Goal: Task Accomplishment & Management: Use online tool/utility

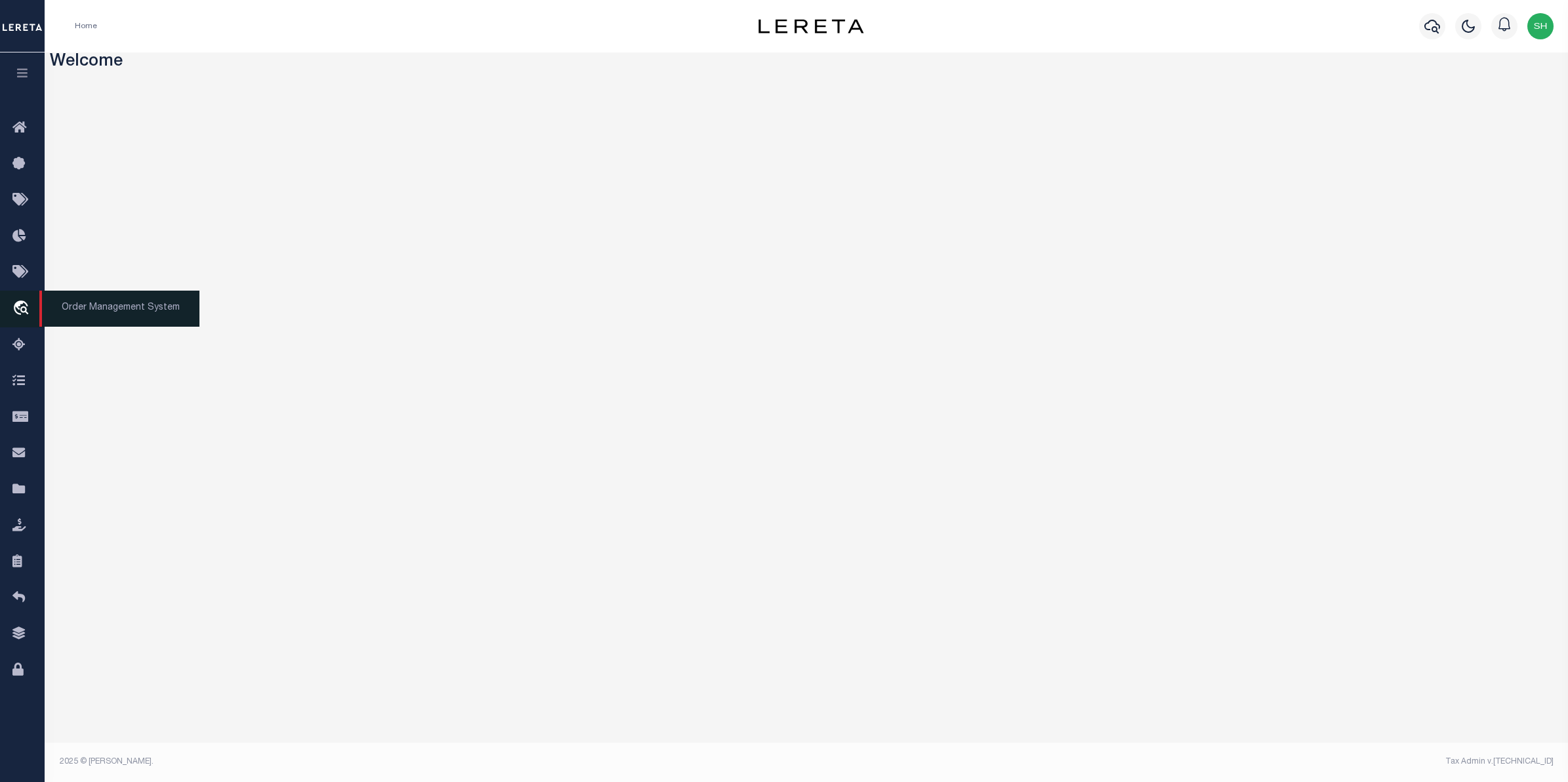
click at [17, 311] on icon "travel_explore" at bounding box center [23, 309] width 21 height 17
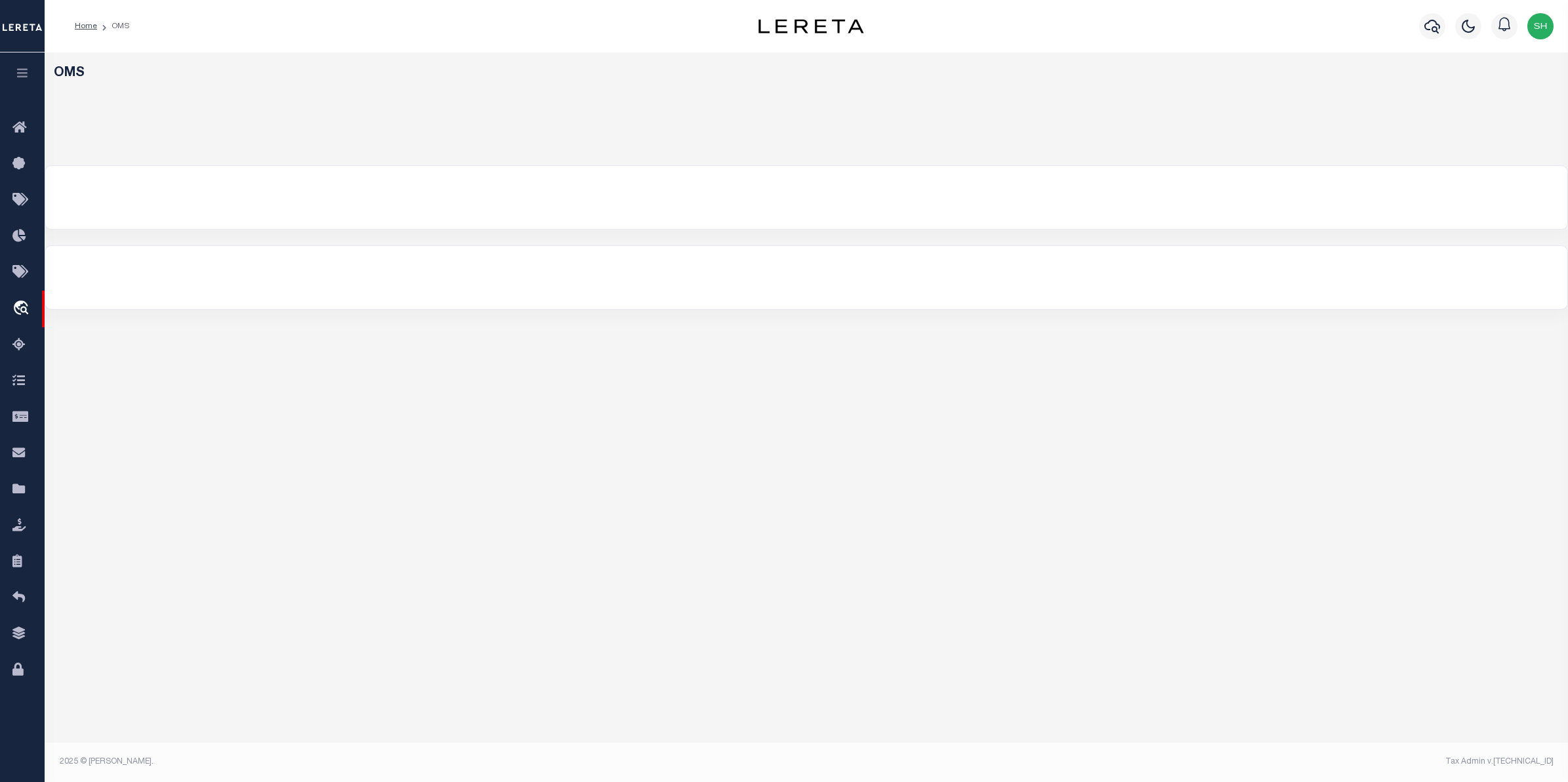
select select "200"
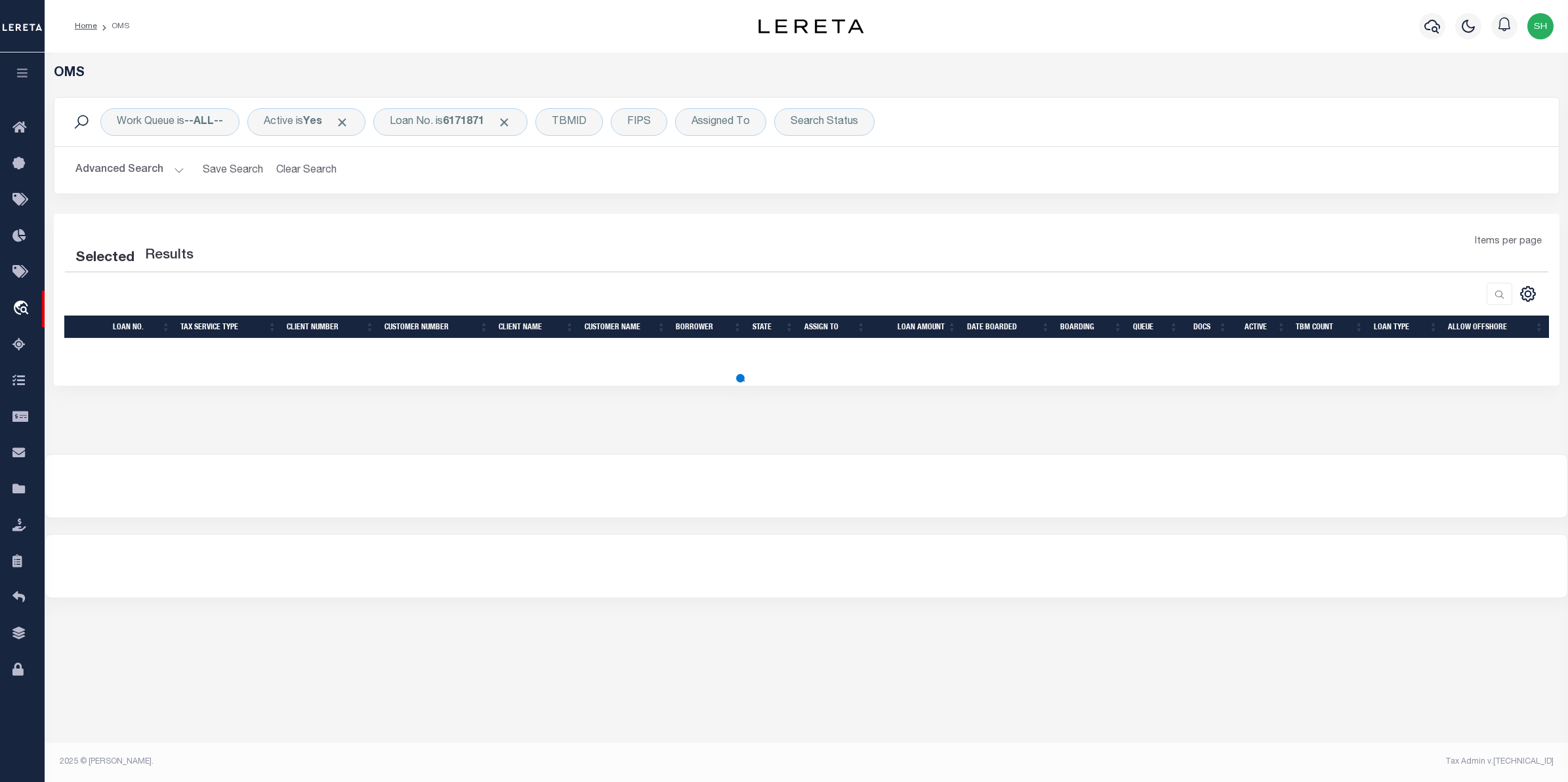
select select "200"
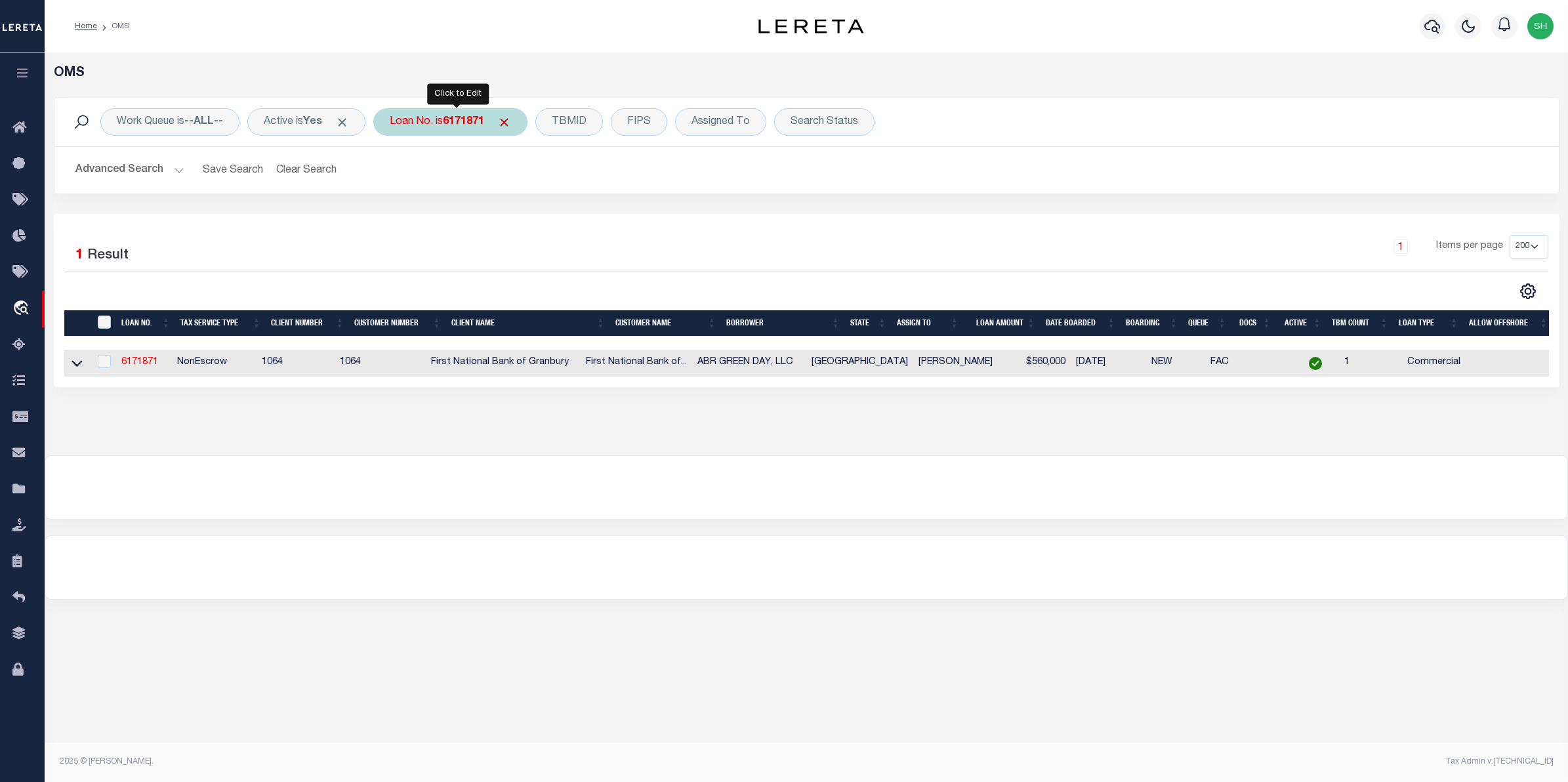
click at [466, 113] on div "Loan No. is 6171871" at bounding box center [450, 122] width 154 height 28
type input "121807"
click at [572, 215] on input "Apply" at bounding box center [564, 215] width 39 height 22
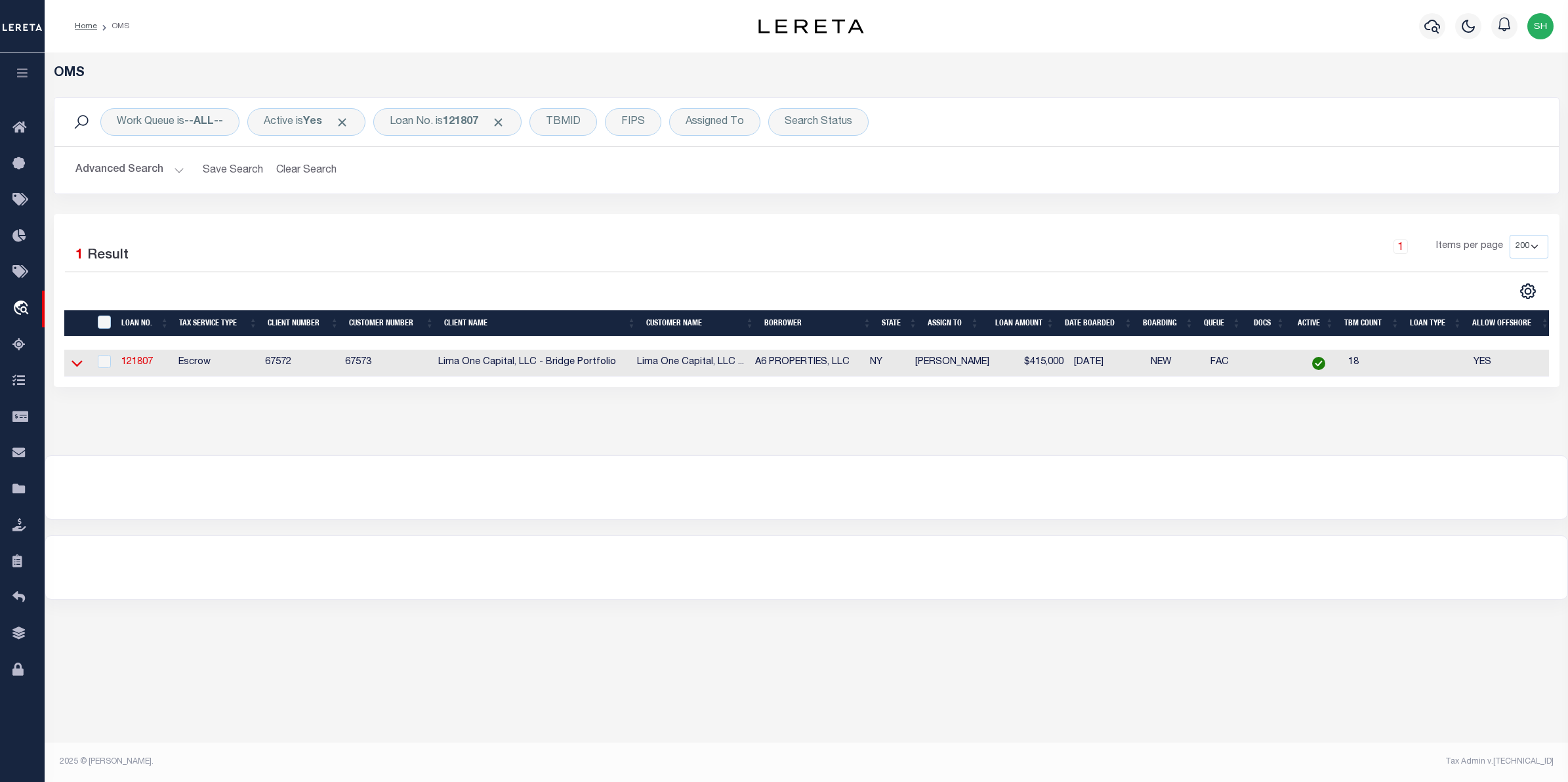
click at [76, 368] on icon at bounding box center [77, 363] width 11 height 14
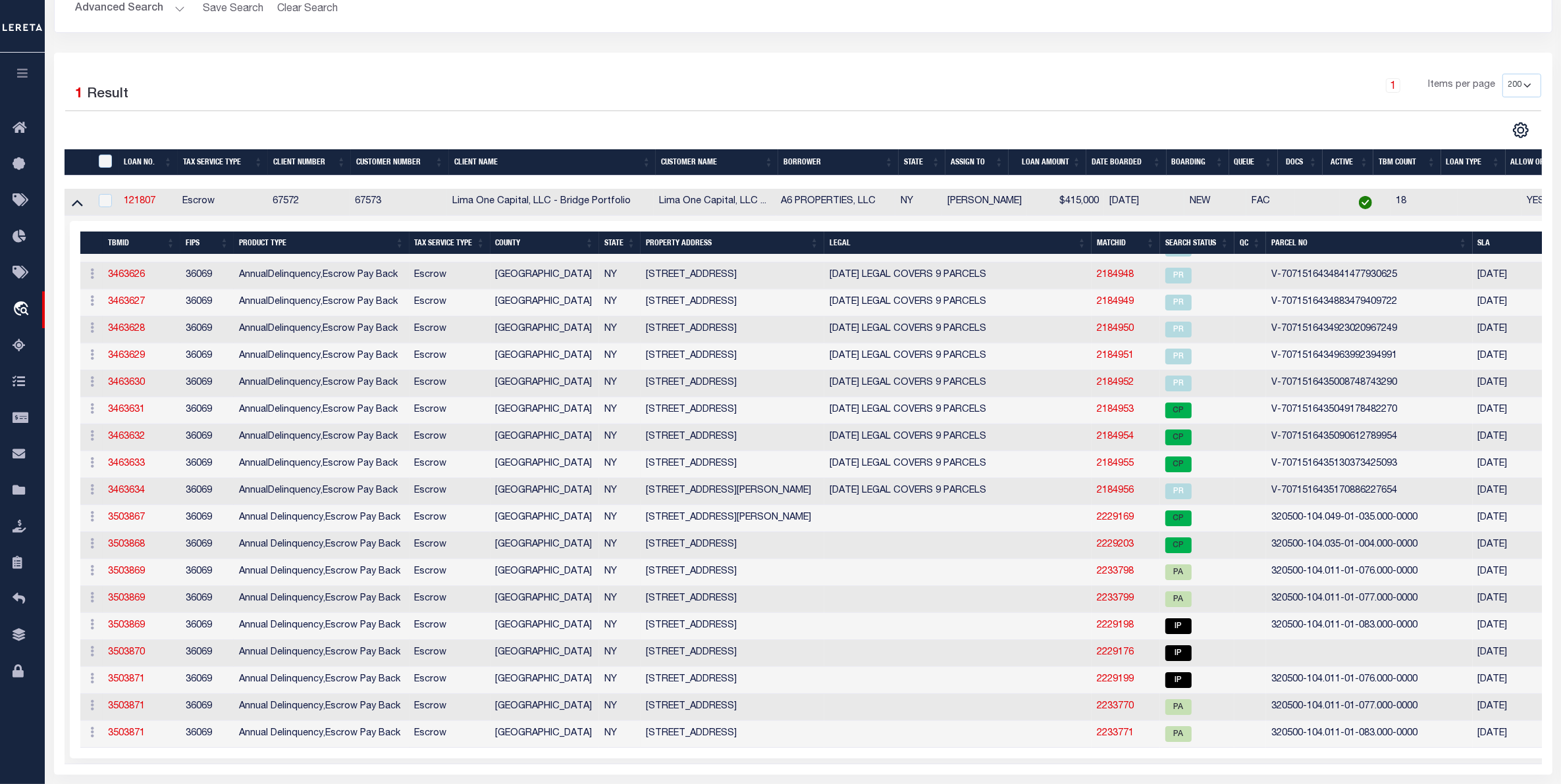
scroll to position [165, 0]
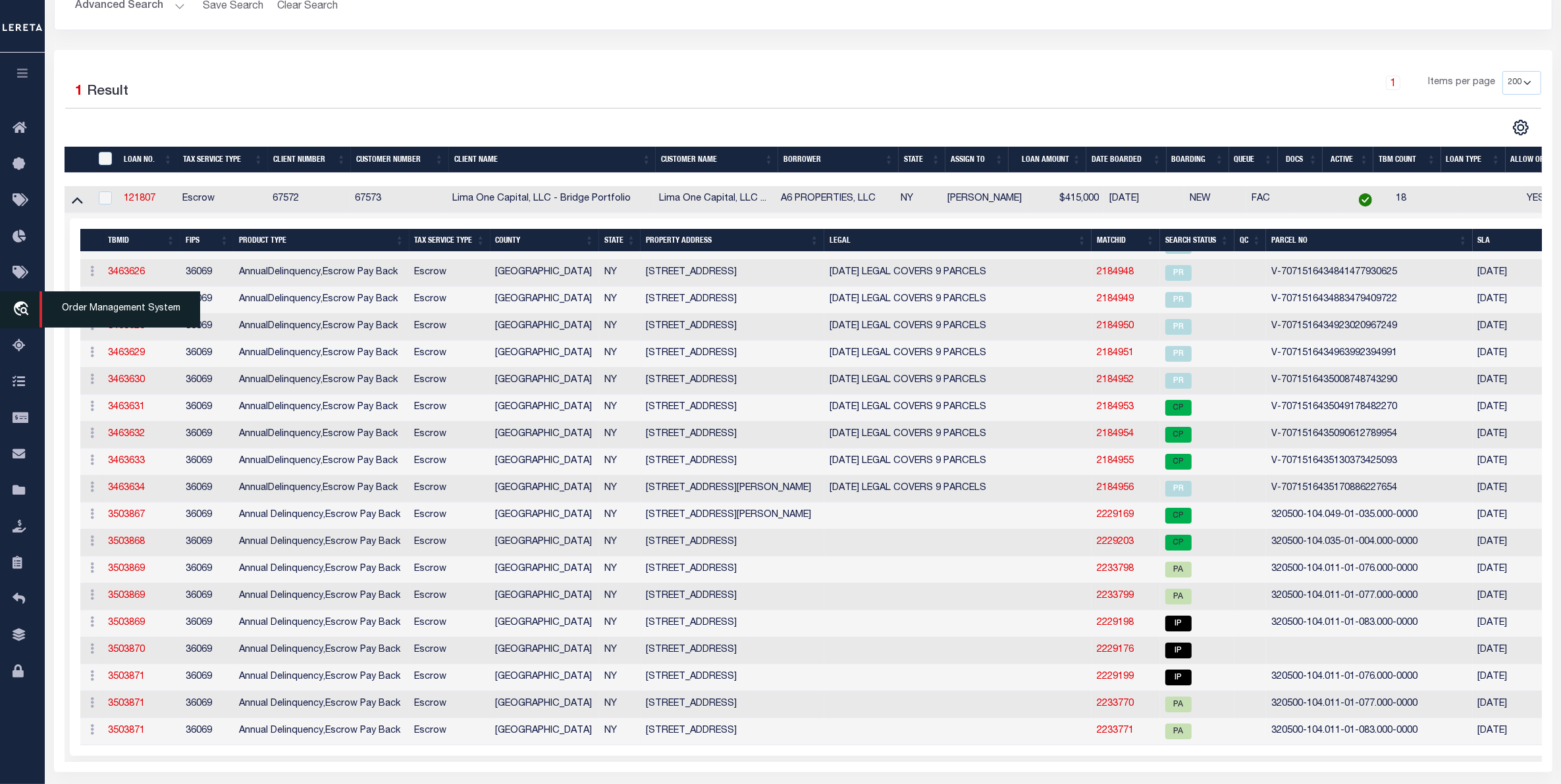
click at [28, 305] on icon "travel_explore" at bounding box center [23, 310] width 21 height 17
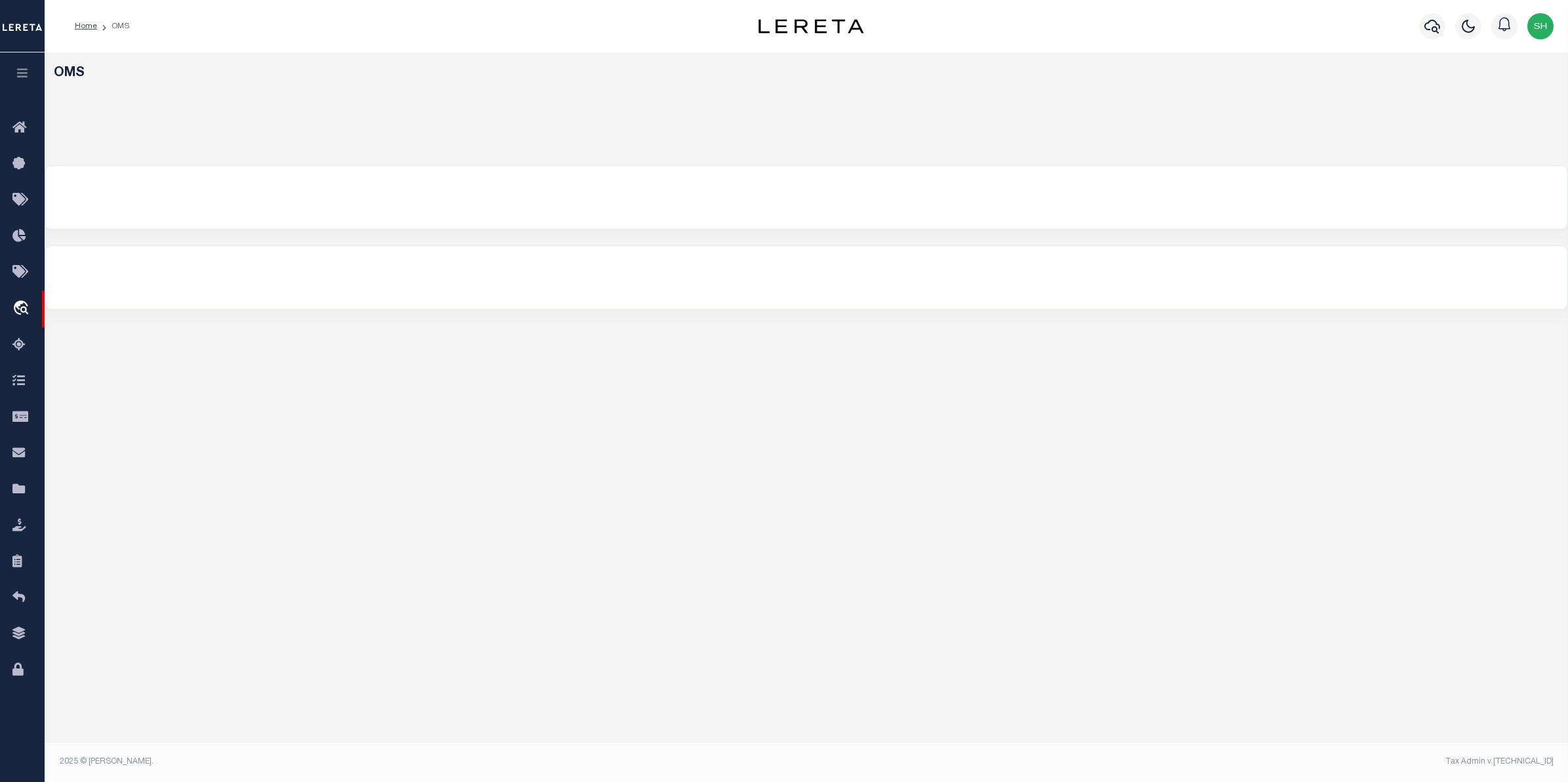
select select "200"
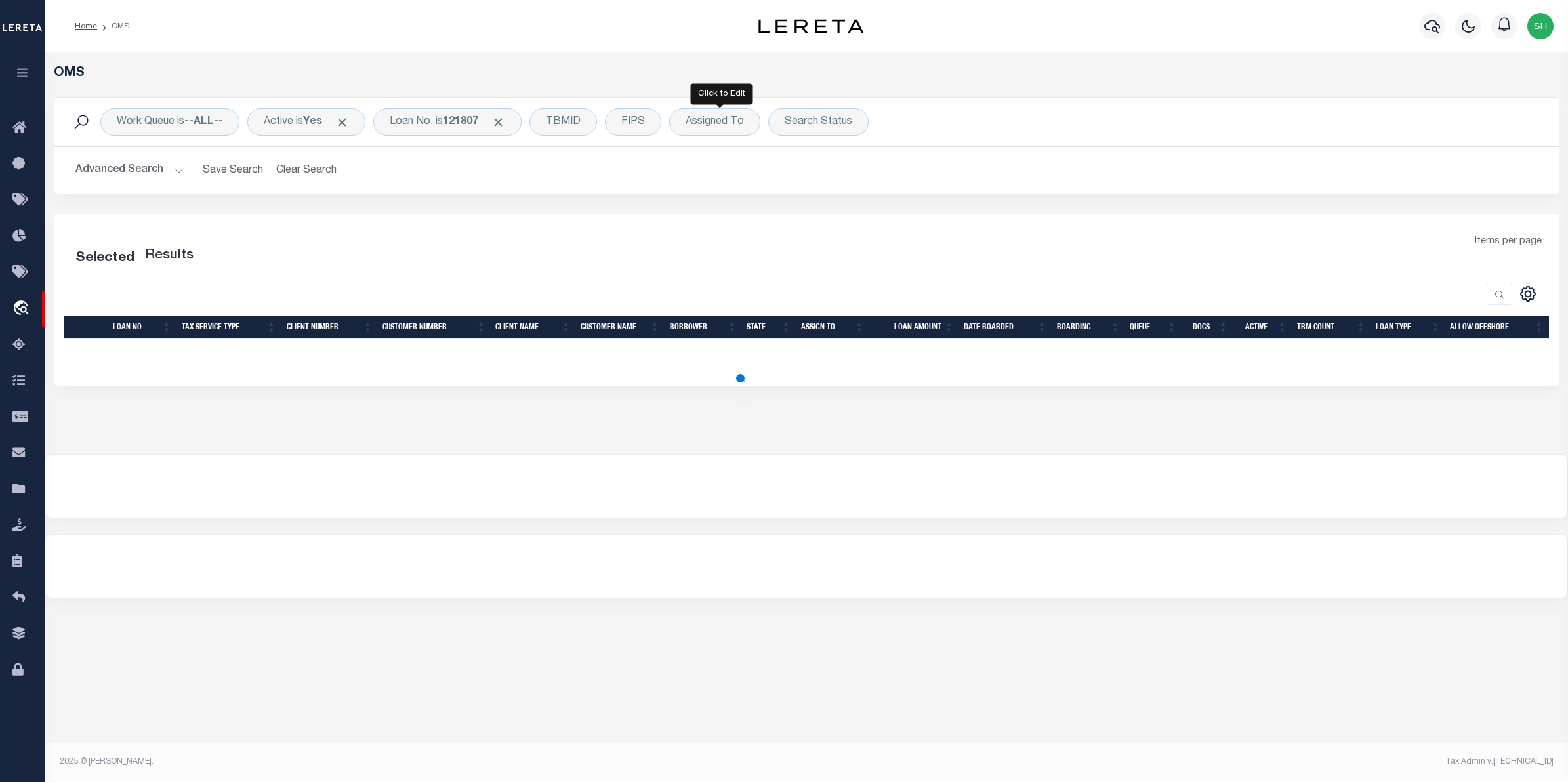
select select "200"
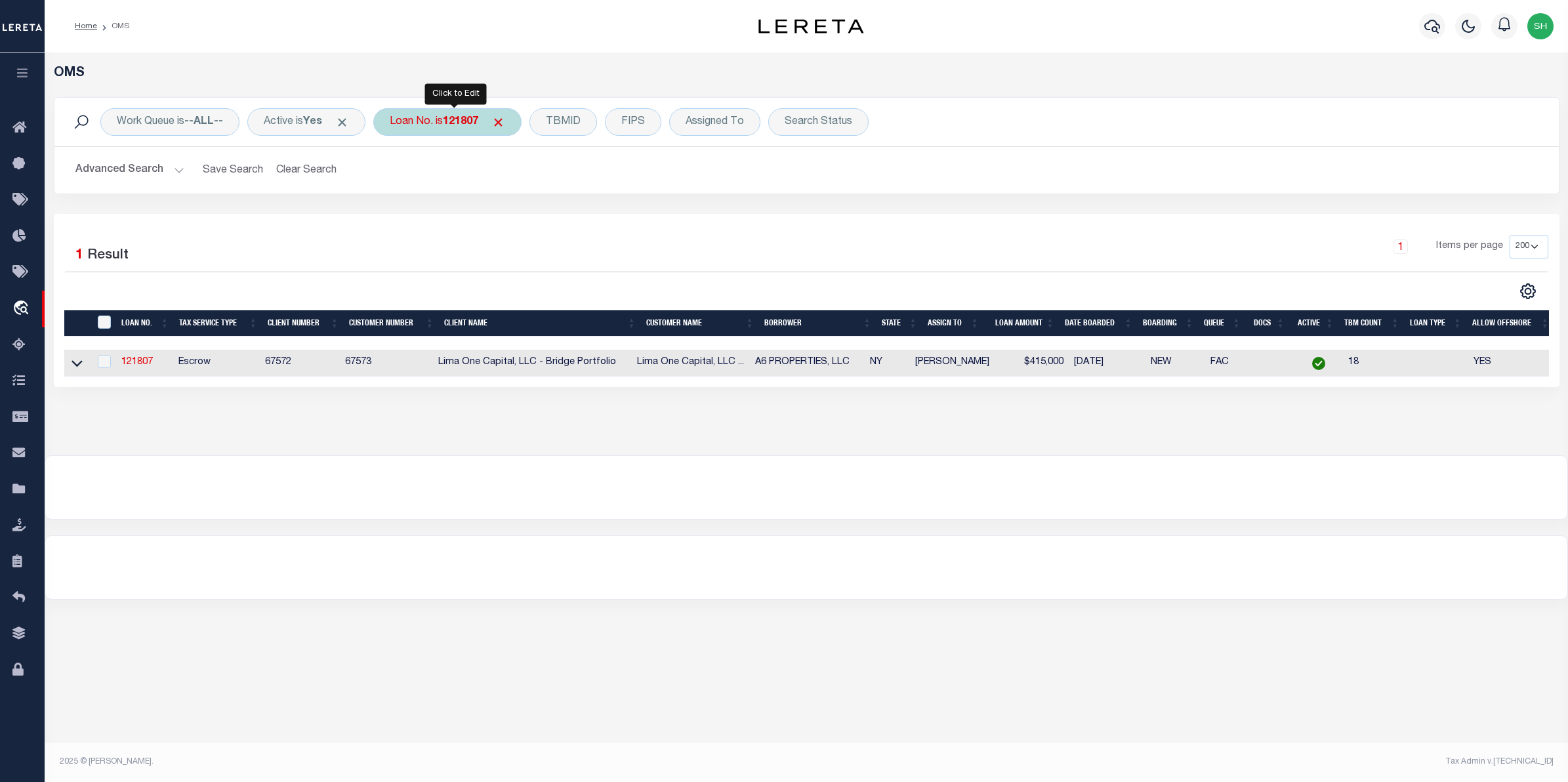
click at [442, 131] on div "Loan No. is 121807" at bounding box center [448, 122] width 148 height 28
type input "11030"
click at [576, 224] on input "Apply" at bounding box center [564, 215] width 39 height 22
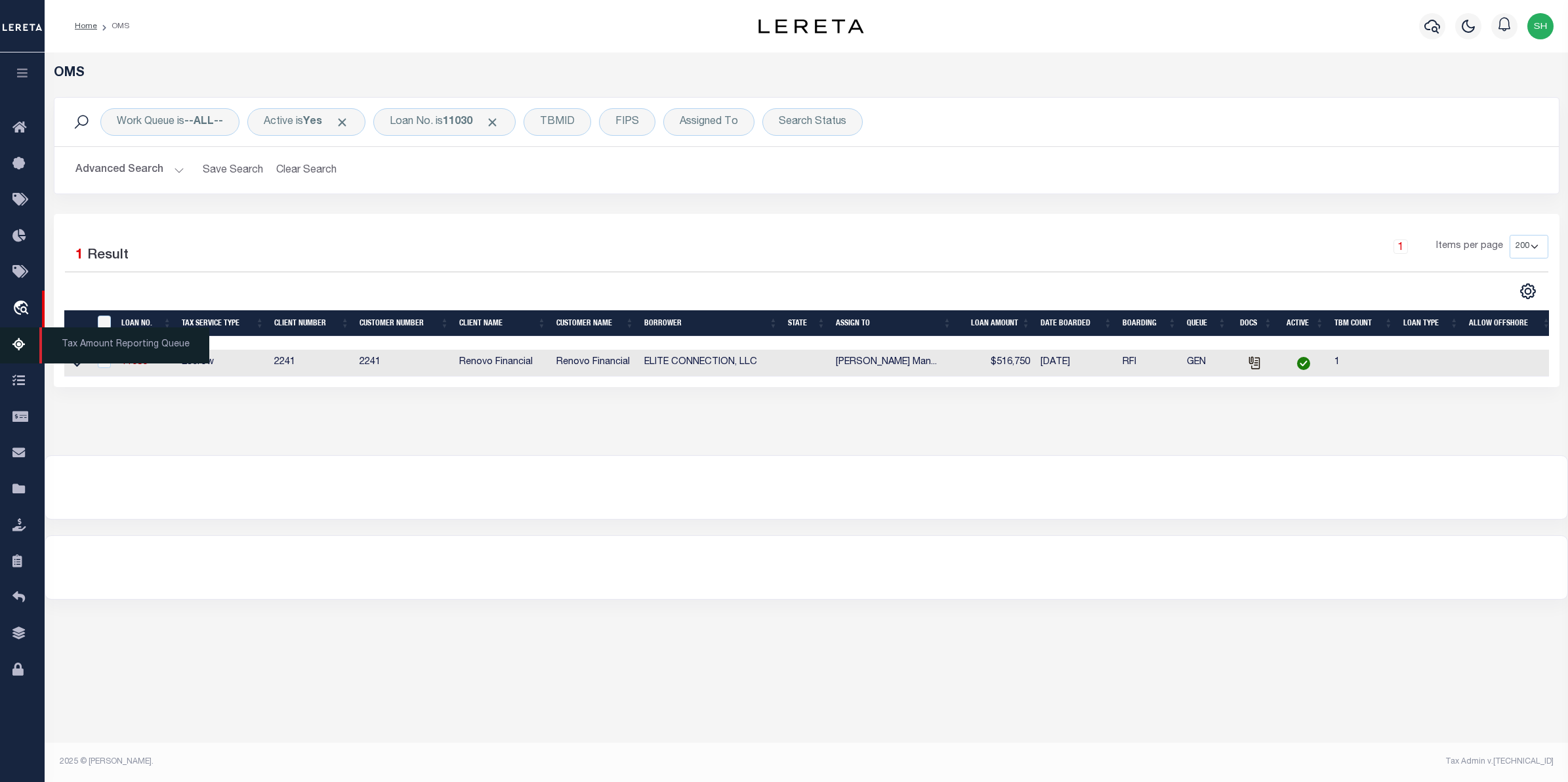
click at [76, 364] on span "Tax Amount Reporting Queue" at bounding box center [124, 345] width 170 height 36
click at [74, 364] on icon at bounding box center [77, 363] width 11 height 14
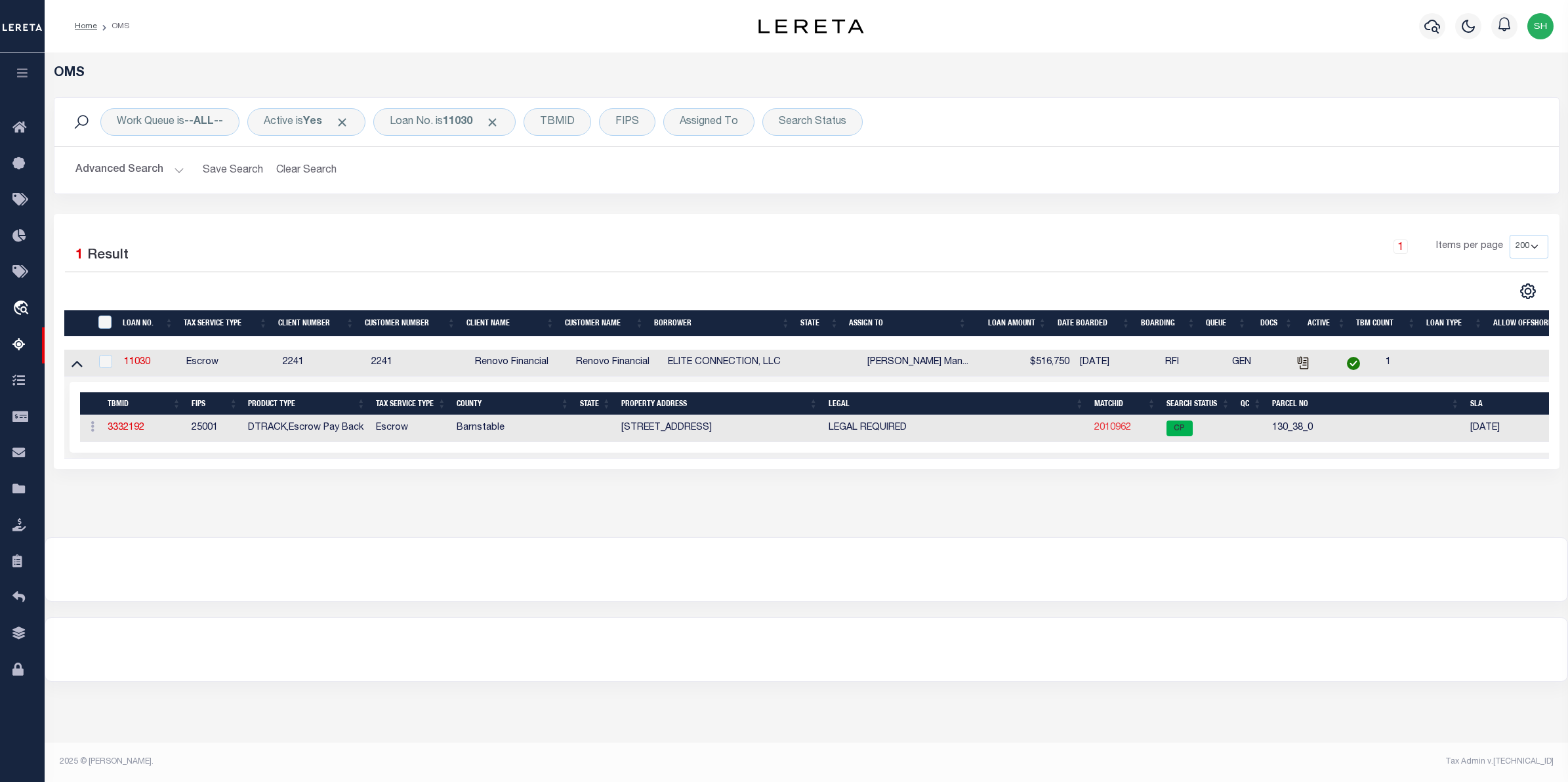
click at [1106, 433] on link "2010962" at bounding box center [1112, 428] width 37 height 9
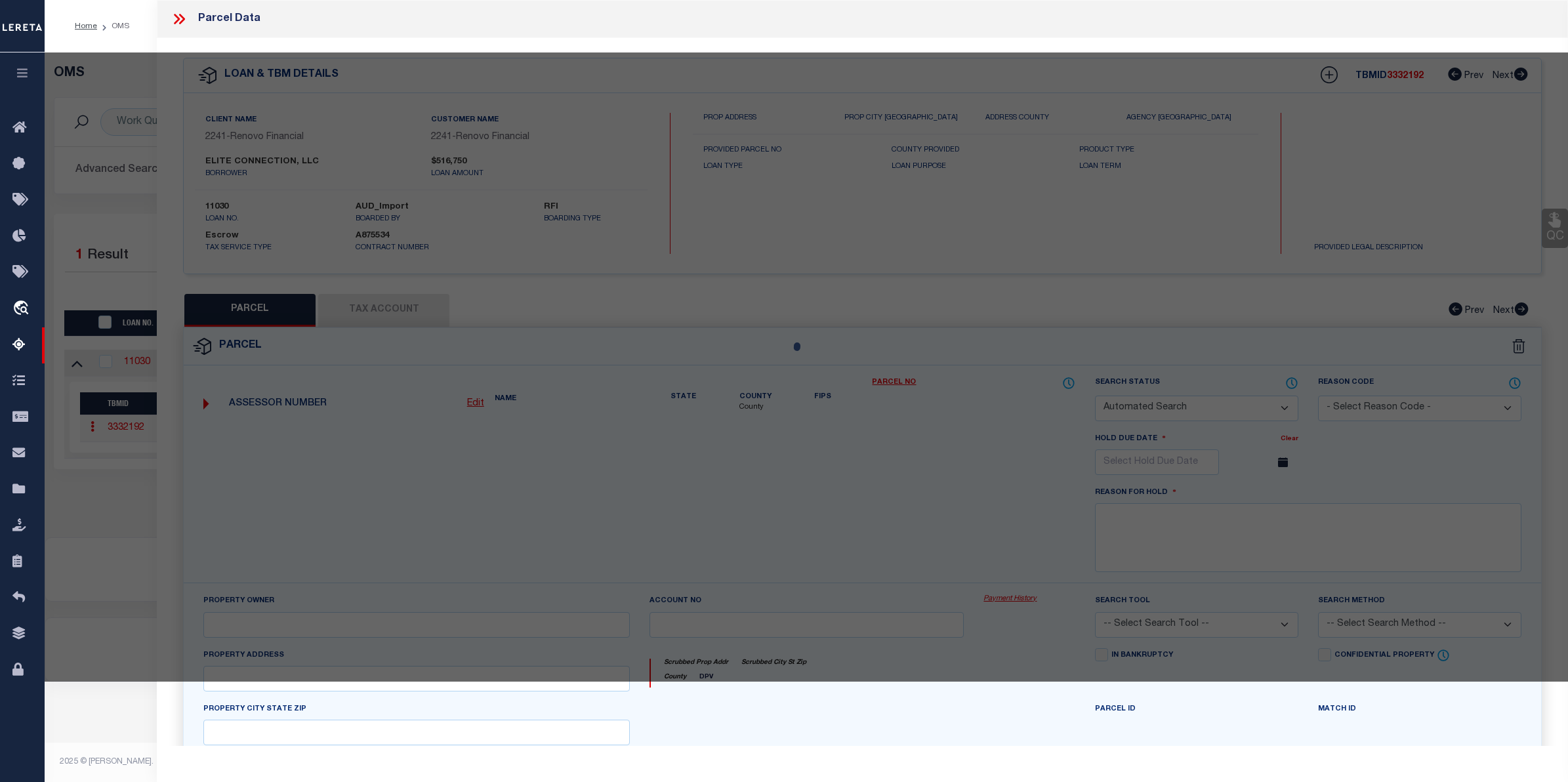
checkbox input "false"
select select "CP"
type input "CC CAPITAL INVESTMENTS, LLC"
select select "AGW"
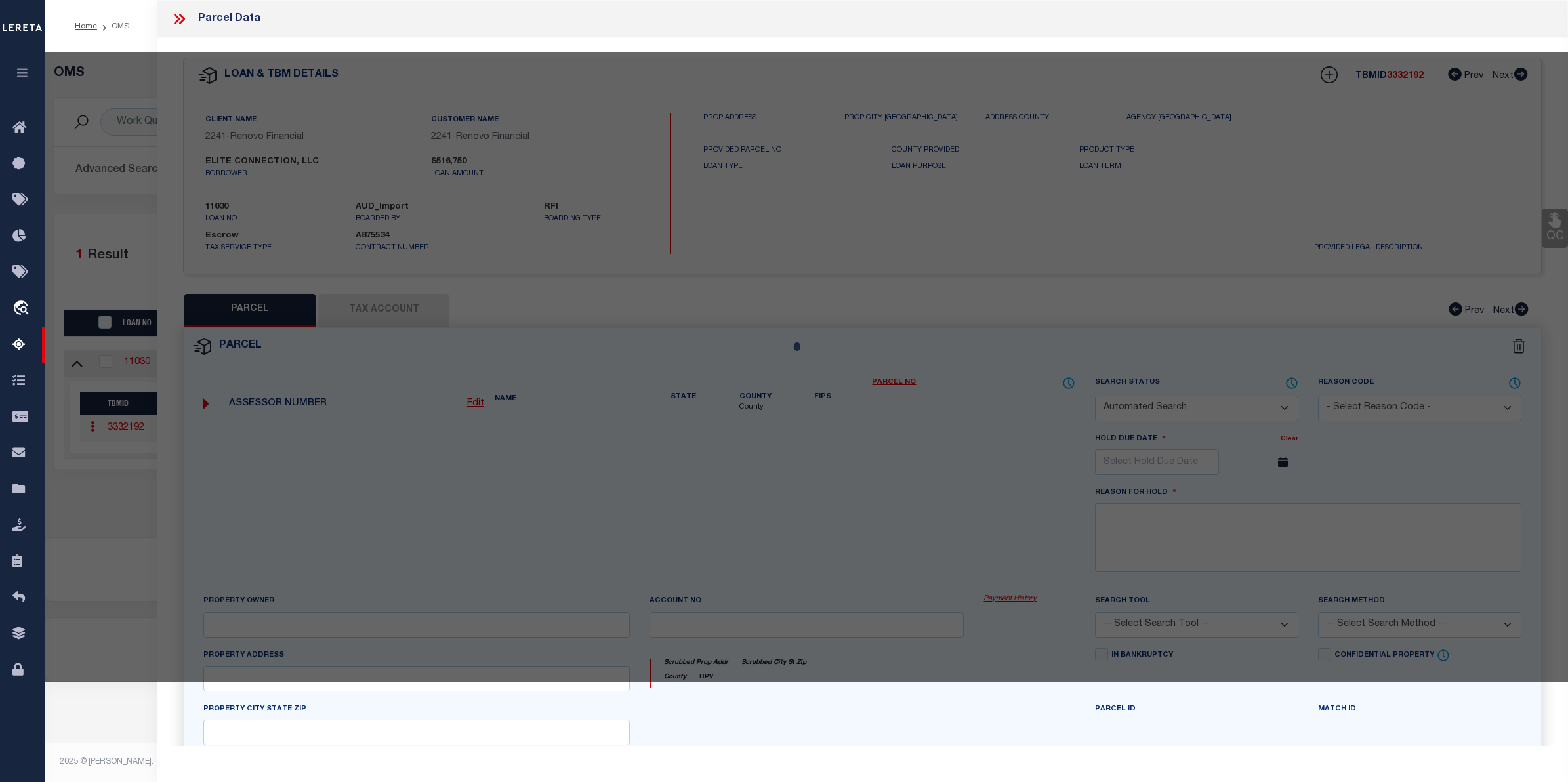
select select
type input "97 GREAT WESTERN ROAD SD"
checkbox input "false"
type input "[GEOGRAPHIC_DATA][PERSON_NAME]"
type textarea "12,197 SF PLAN 134/69"
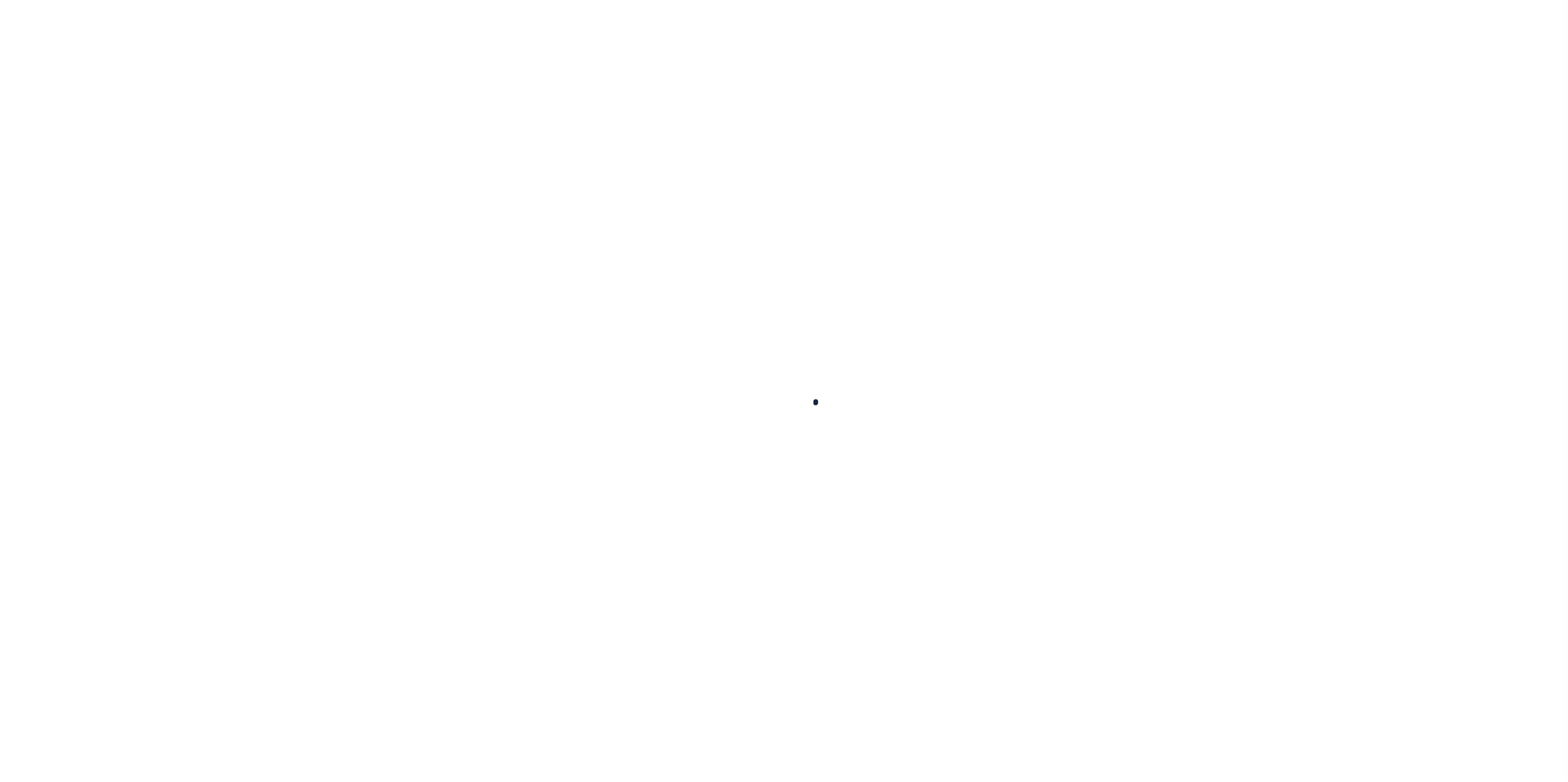
select select "100"
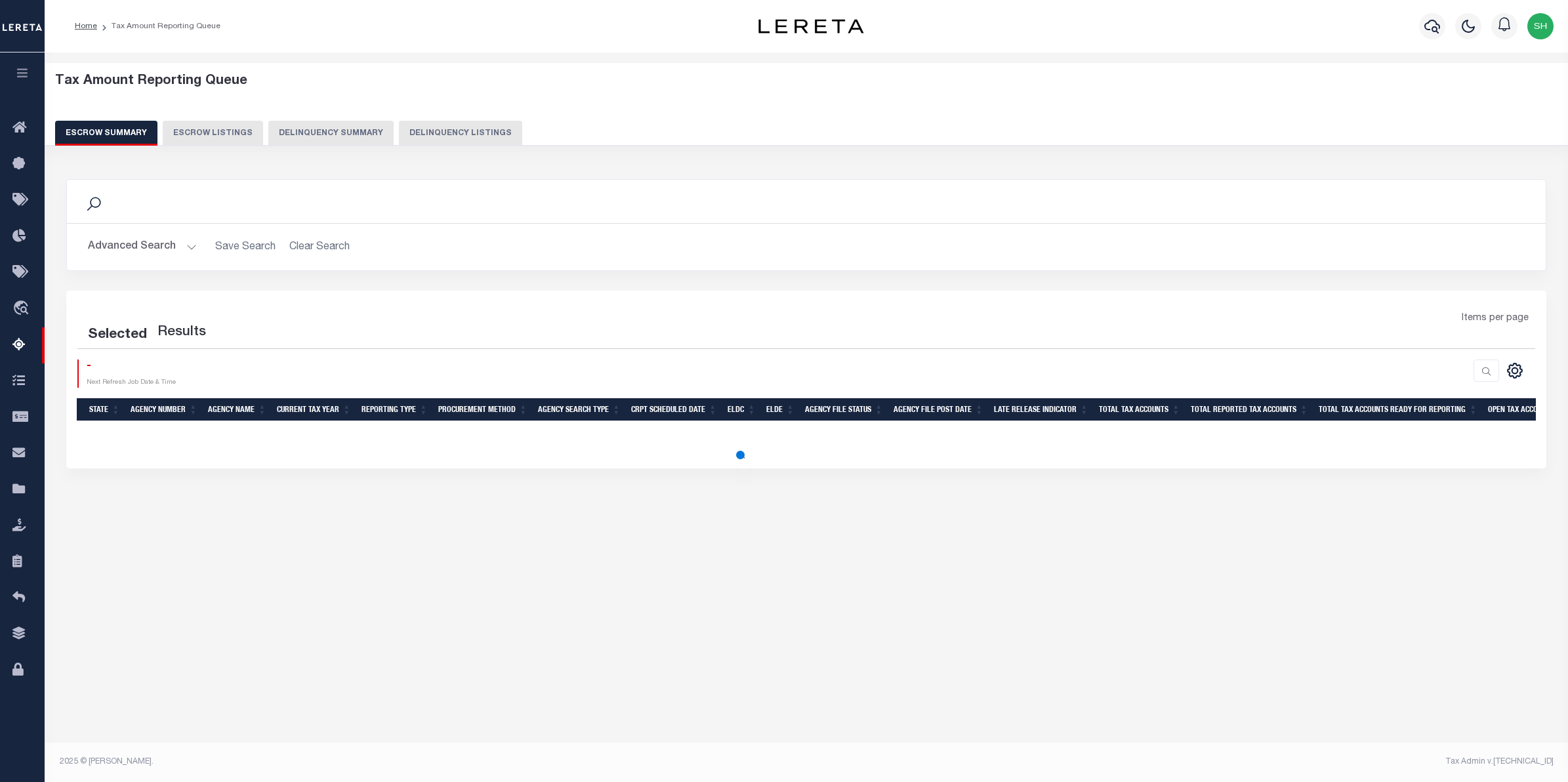
select select "100"
